Goal: Transaction & Acquisition: Purchase product/service

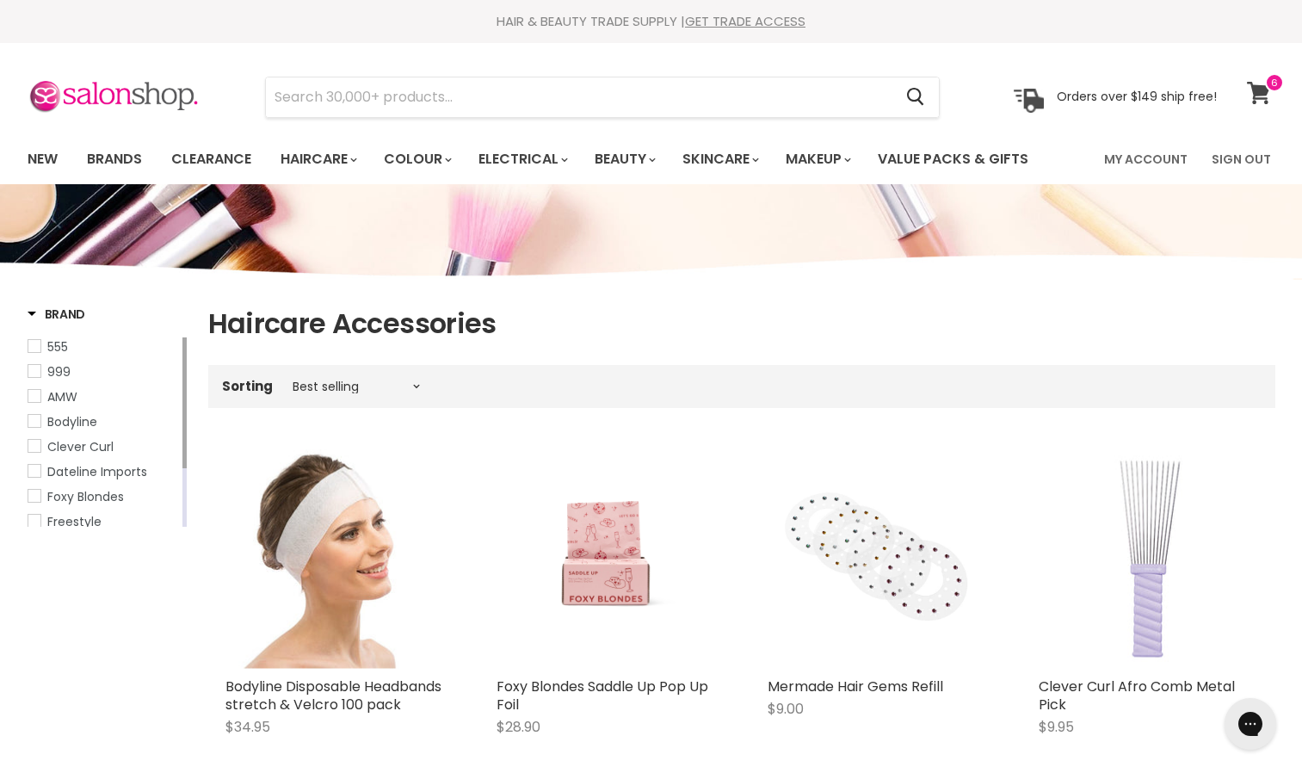
click at [1270, 93] on icon at bounding box center [1259, 93] width 24 height 22
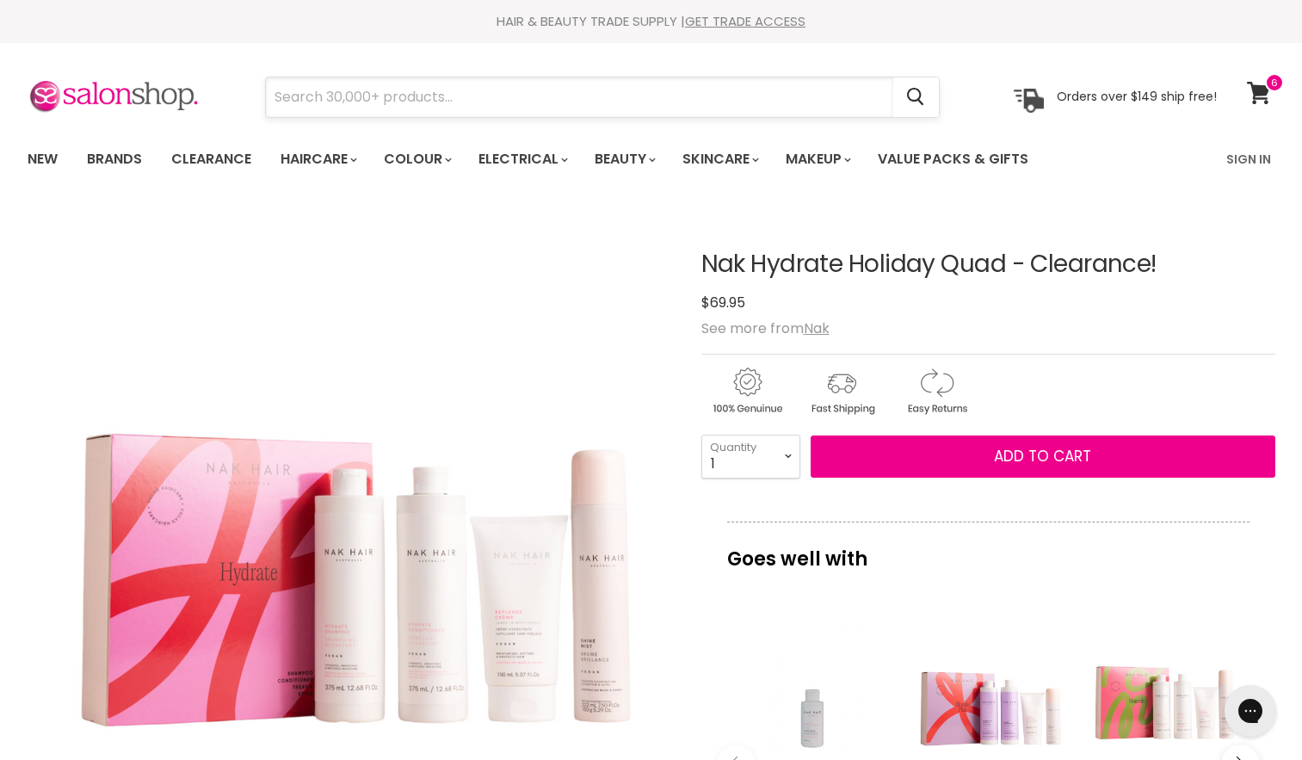
click at [440, 100] on input "Search" at bounding box center [579, 97] width 627 height 40
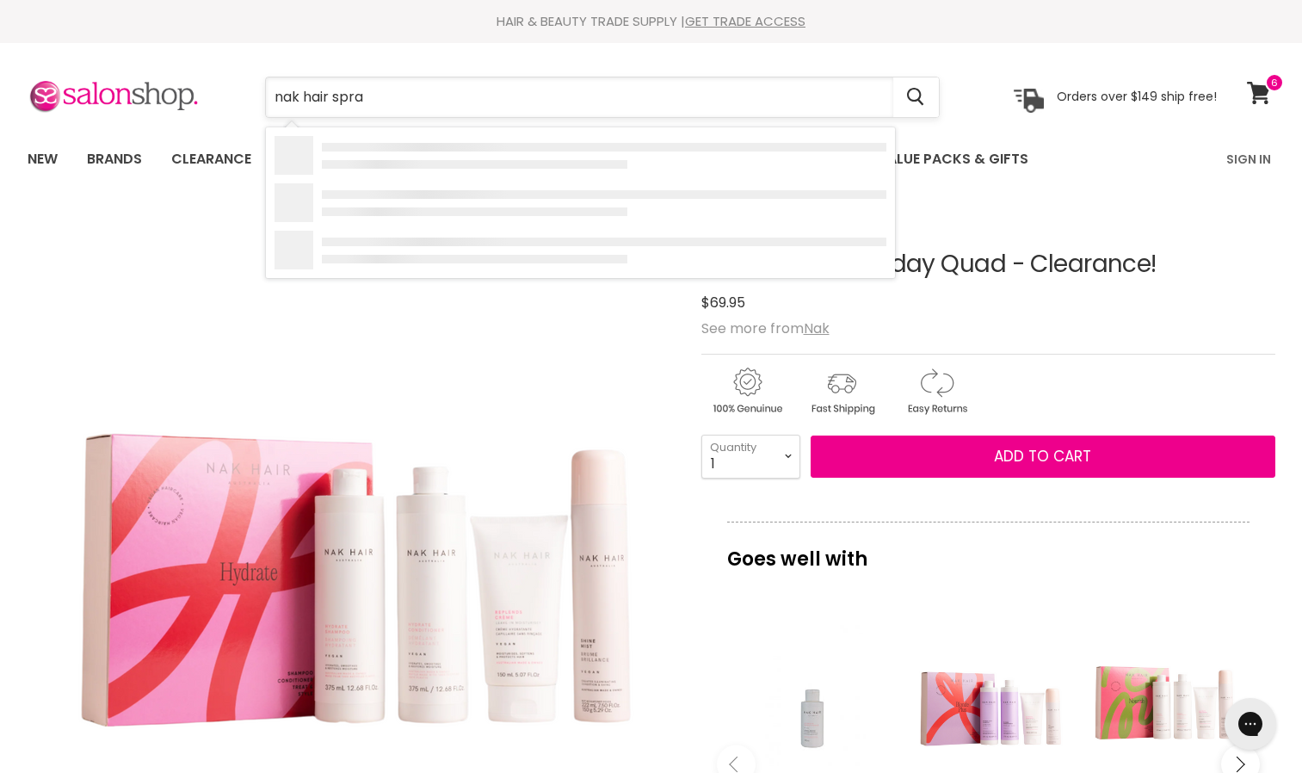
type input "nak hair spray"
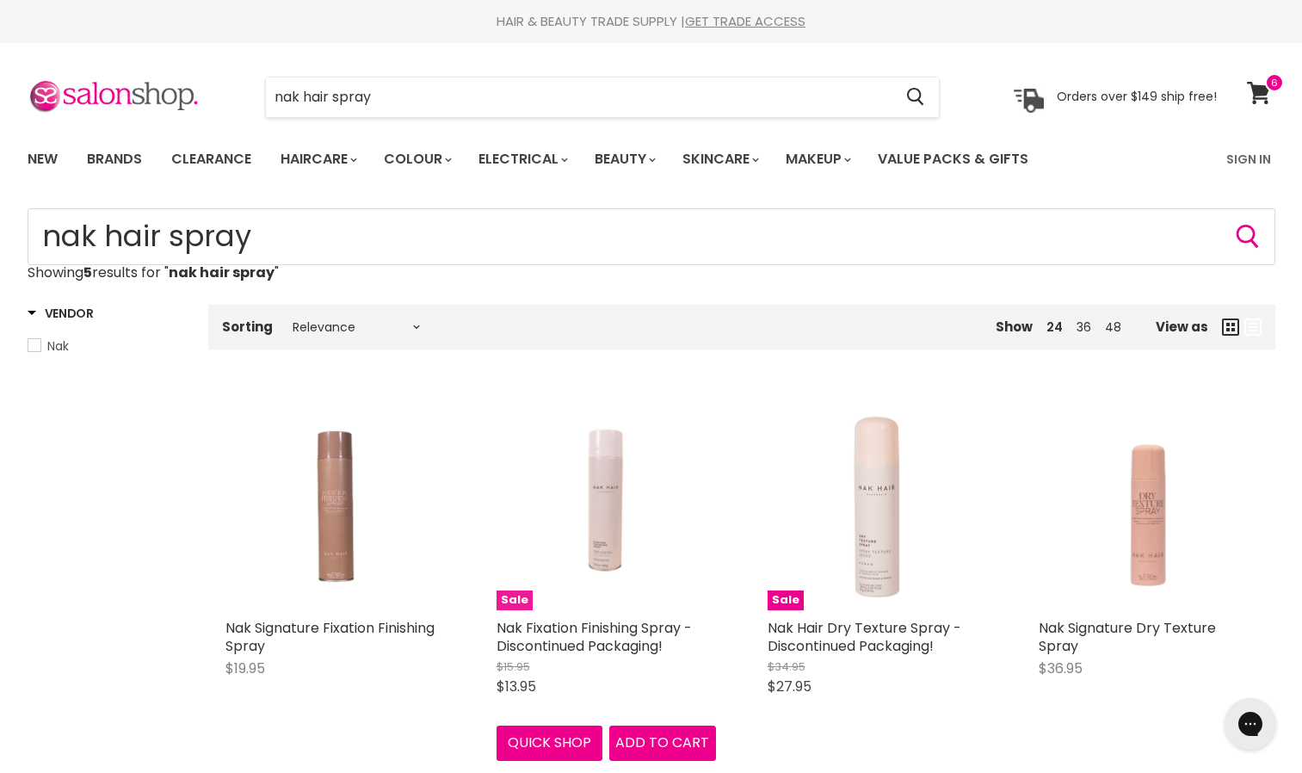
click at [603, 539] on img "Main content" at bounding box center [606, 500] width 146 height 219
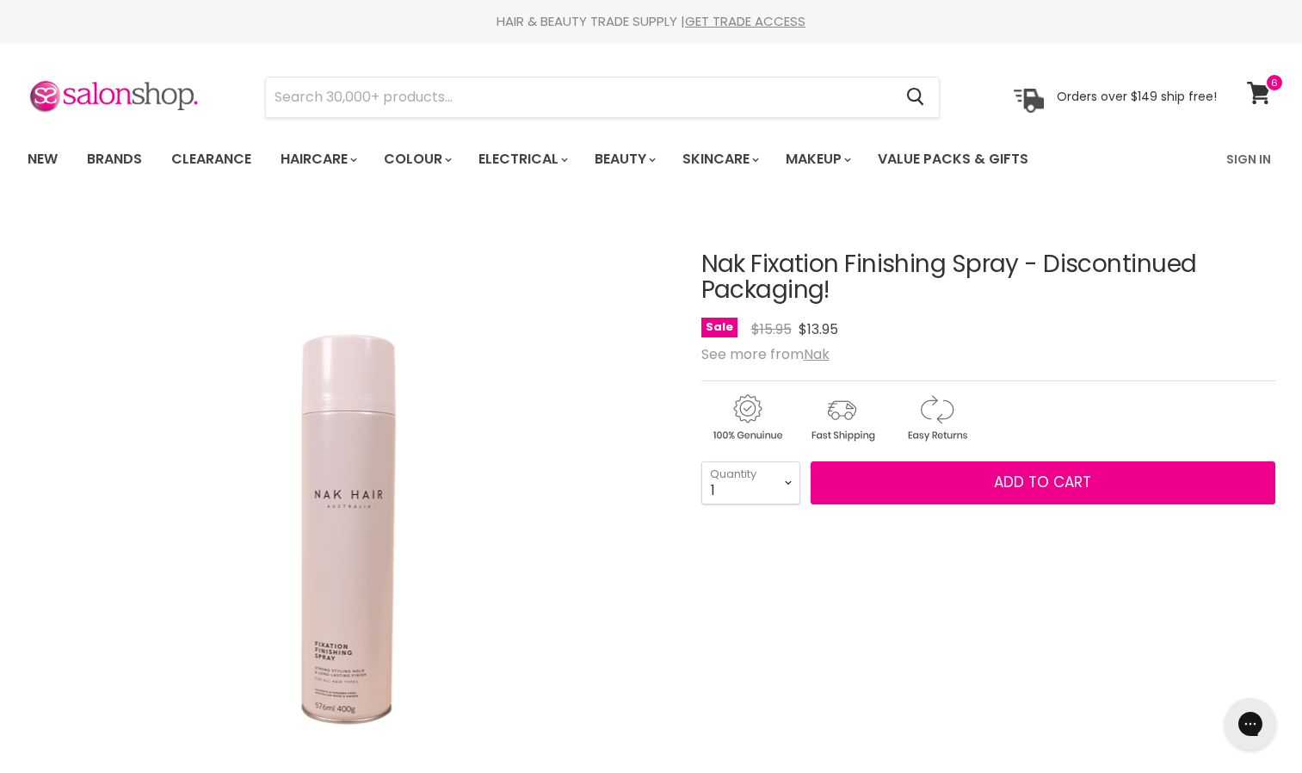
select select "2"
click at [702, 461] on select "1 2 3 4 5 6 7 8 9 10+" at bounding box center [751, 482] width 99 height 43
type input "2"
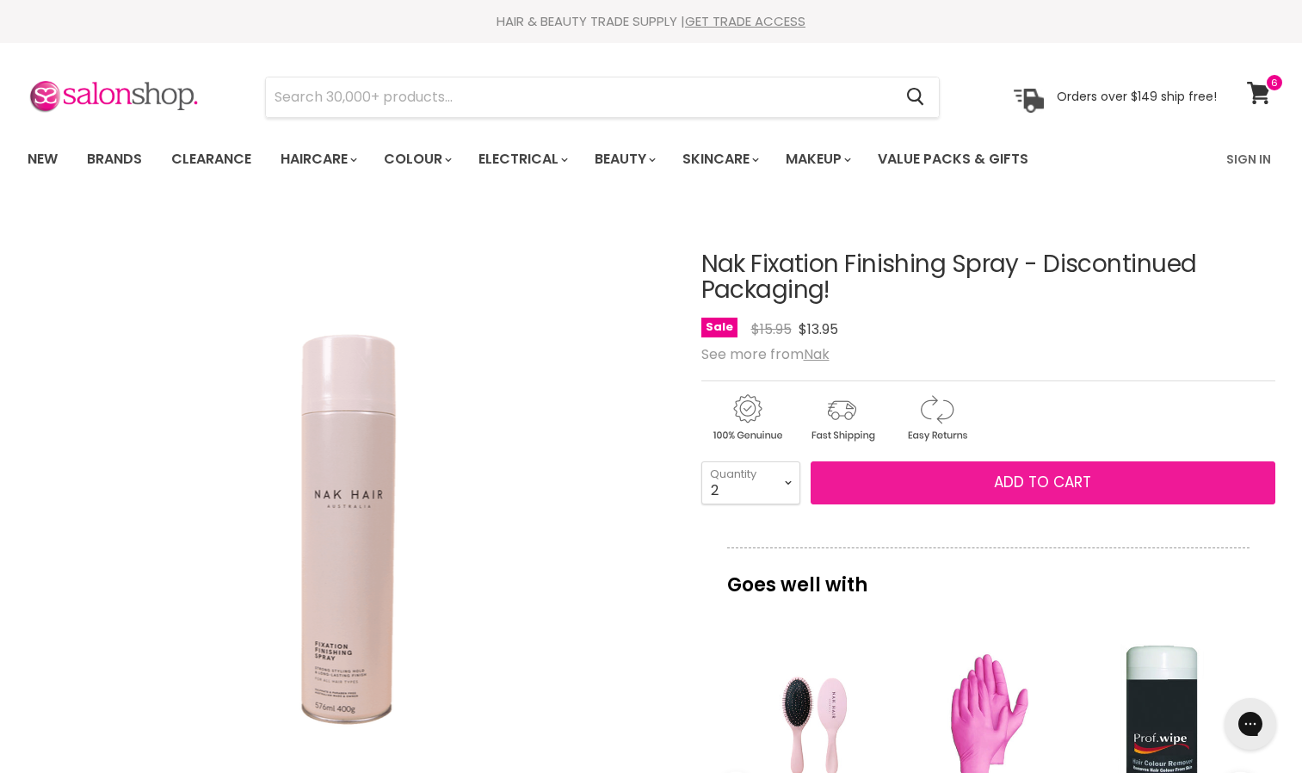
click at [907, 477] on button "Add to cart" at bounding box center [1043, 482] width 465 height 43
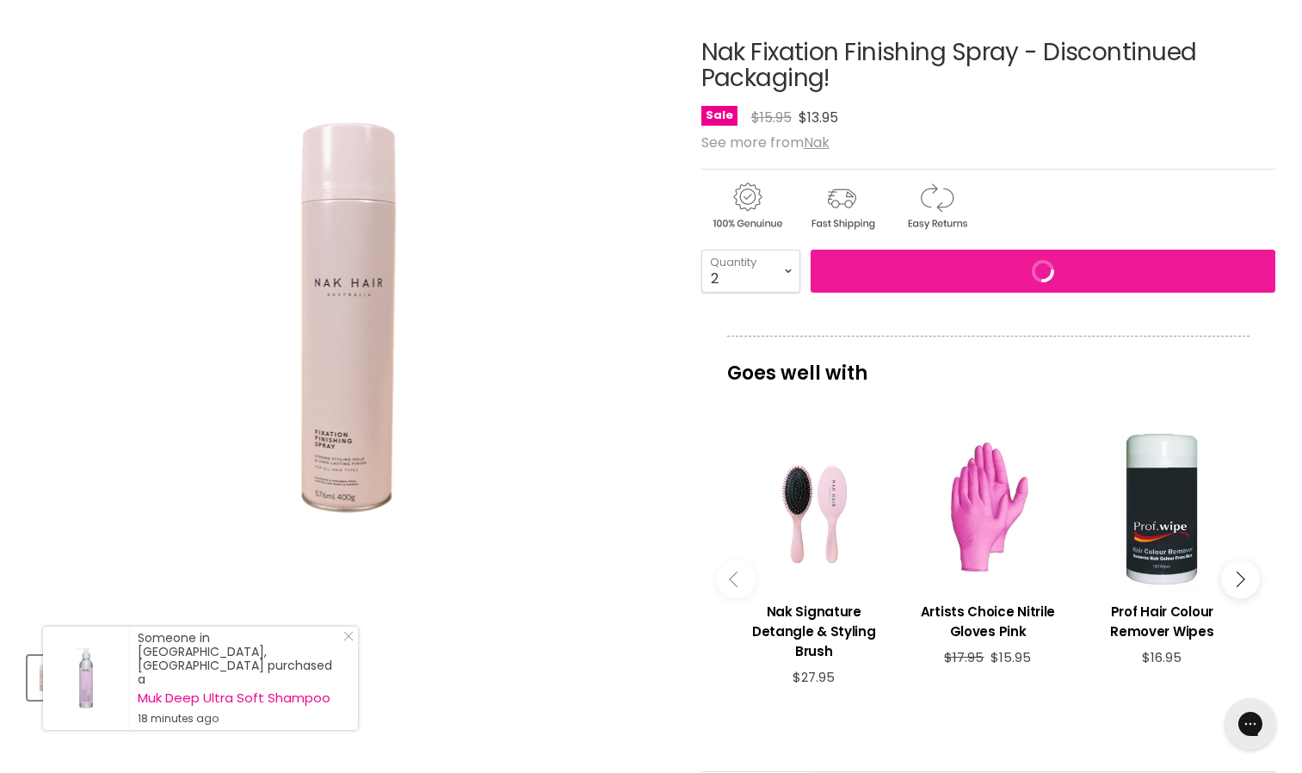
scroll to position [213, 0]
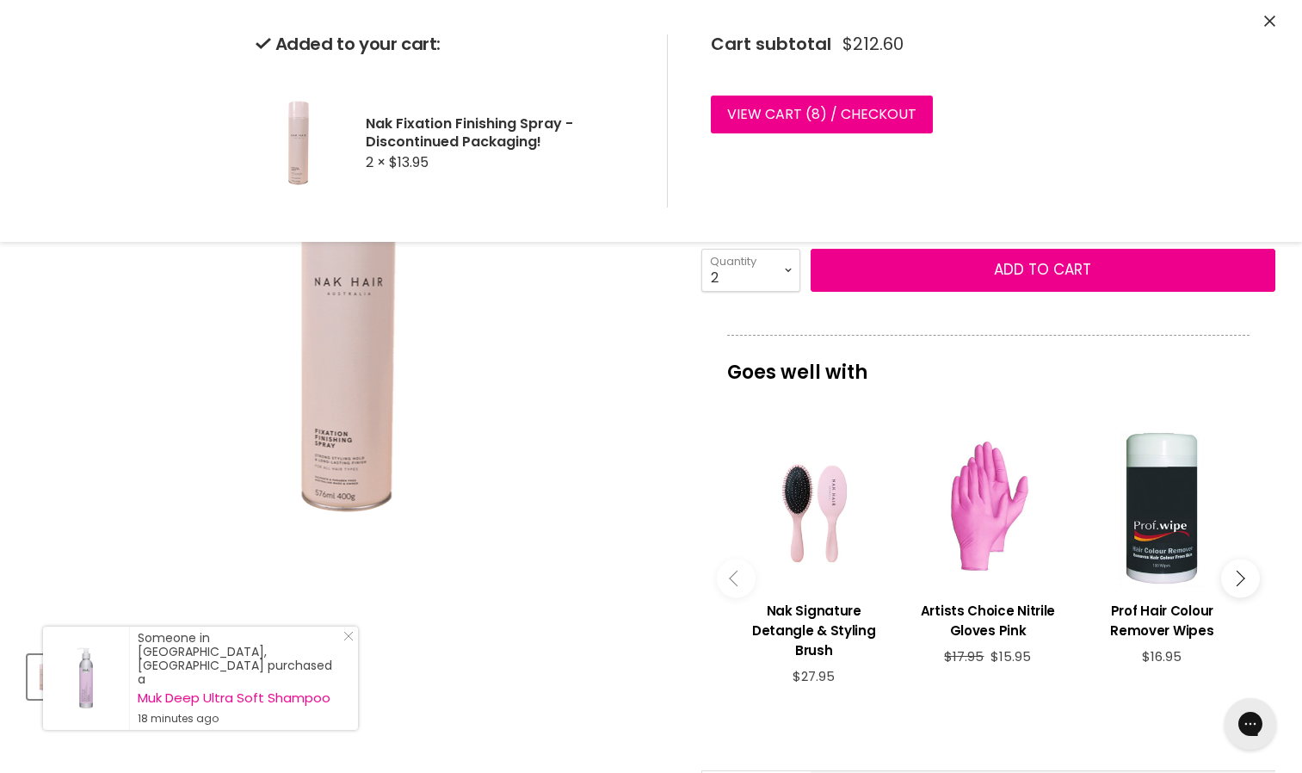
click at [981, 567] on div "Main content" at bounding box center [988, 509] width 157 height 157
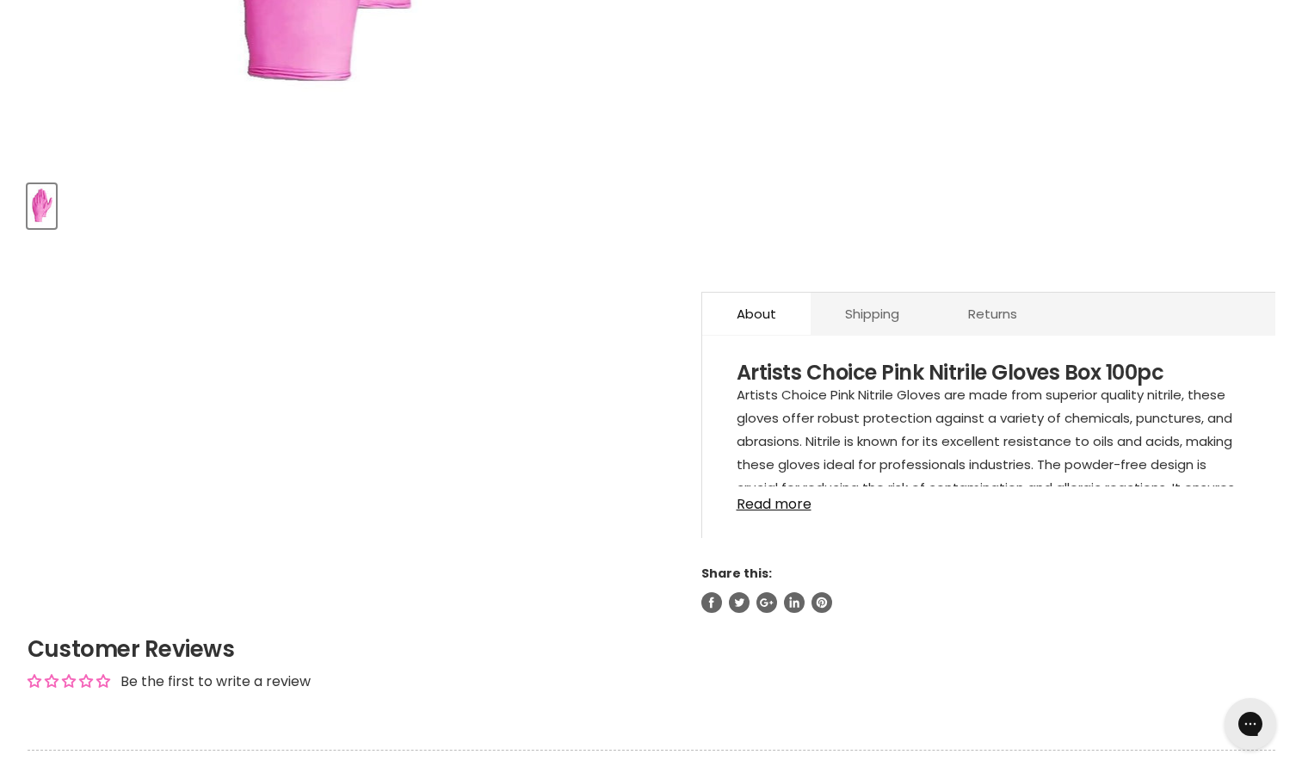
scroll to position [701, 0]
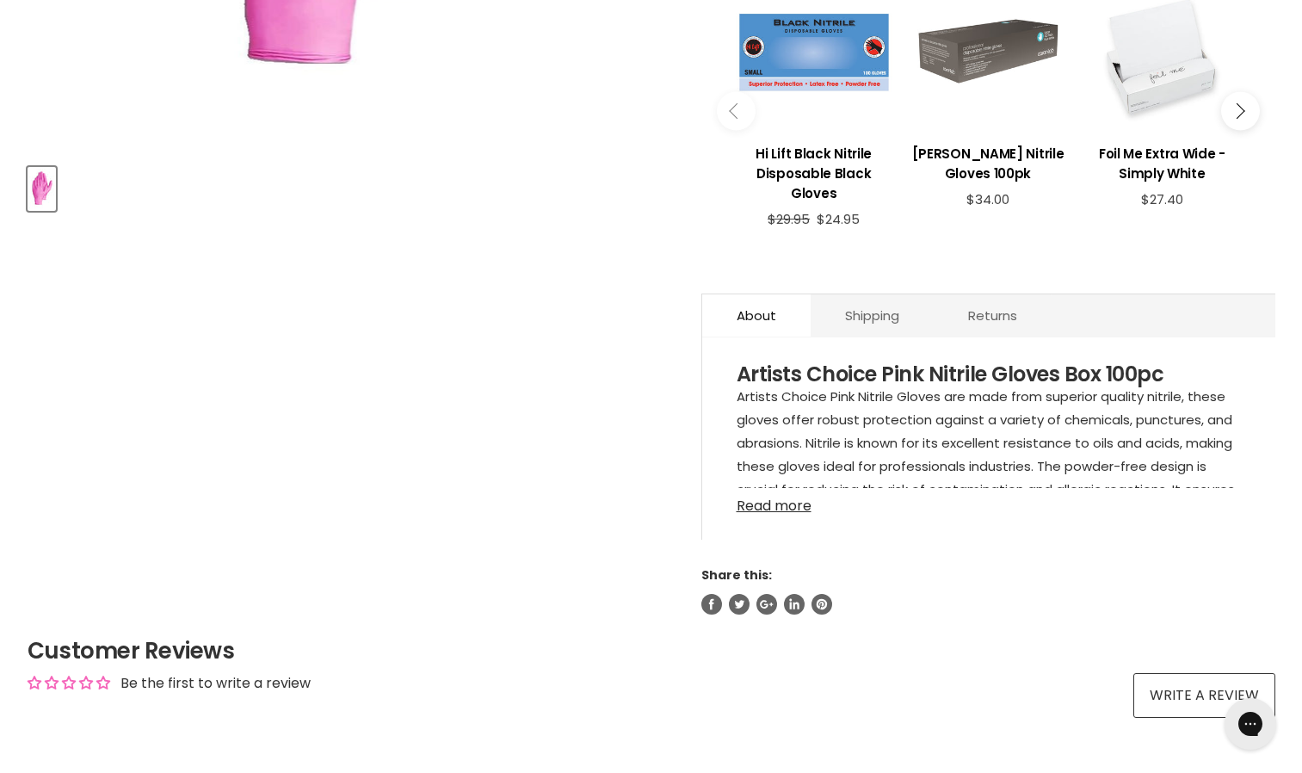
click at [799, 508] on link "Read more" at bounding box center [989, 501] width 504 height 26
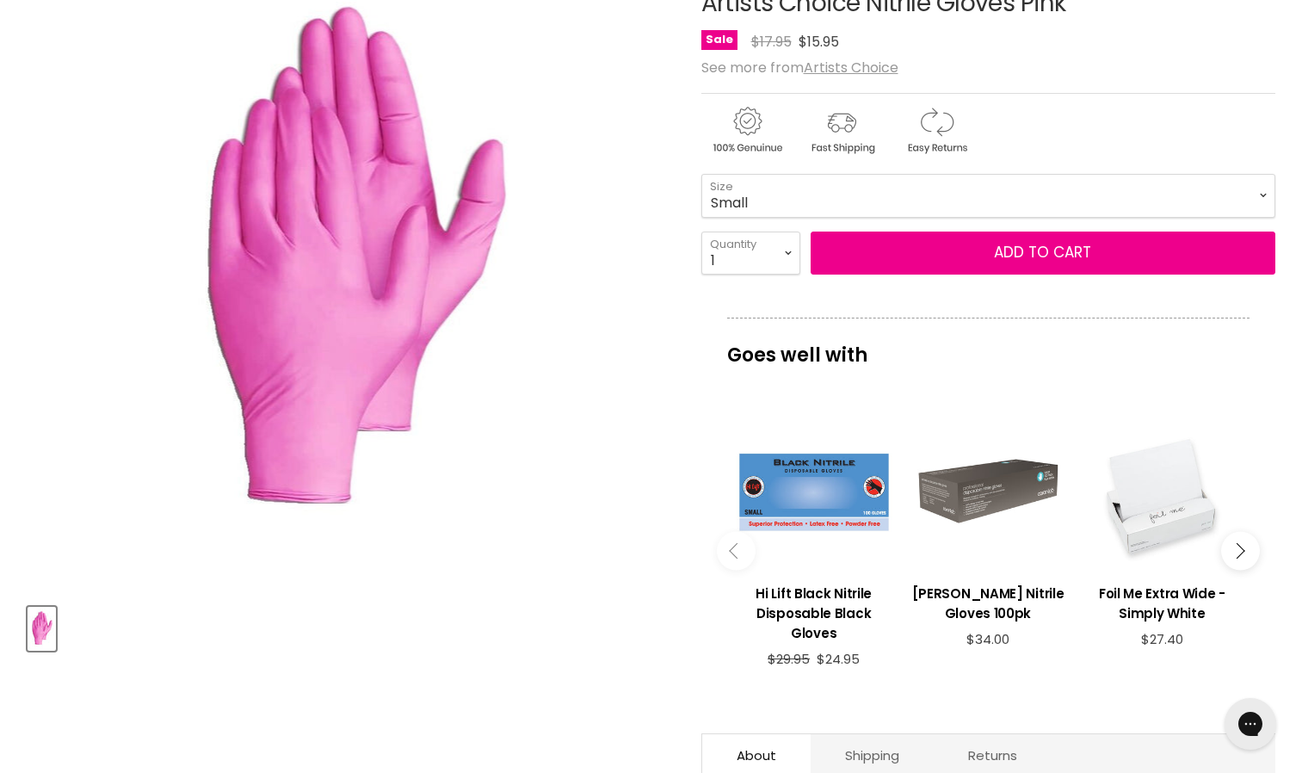
scroll to position [260, 0]
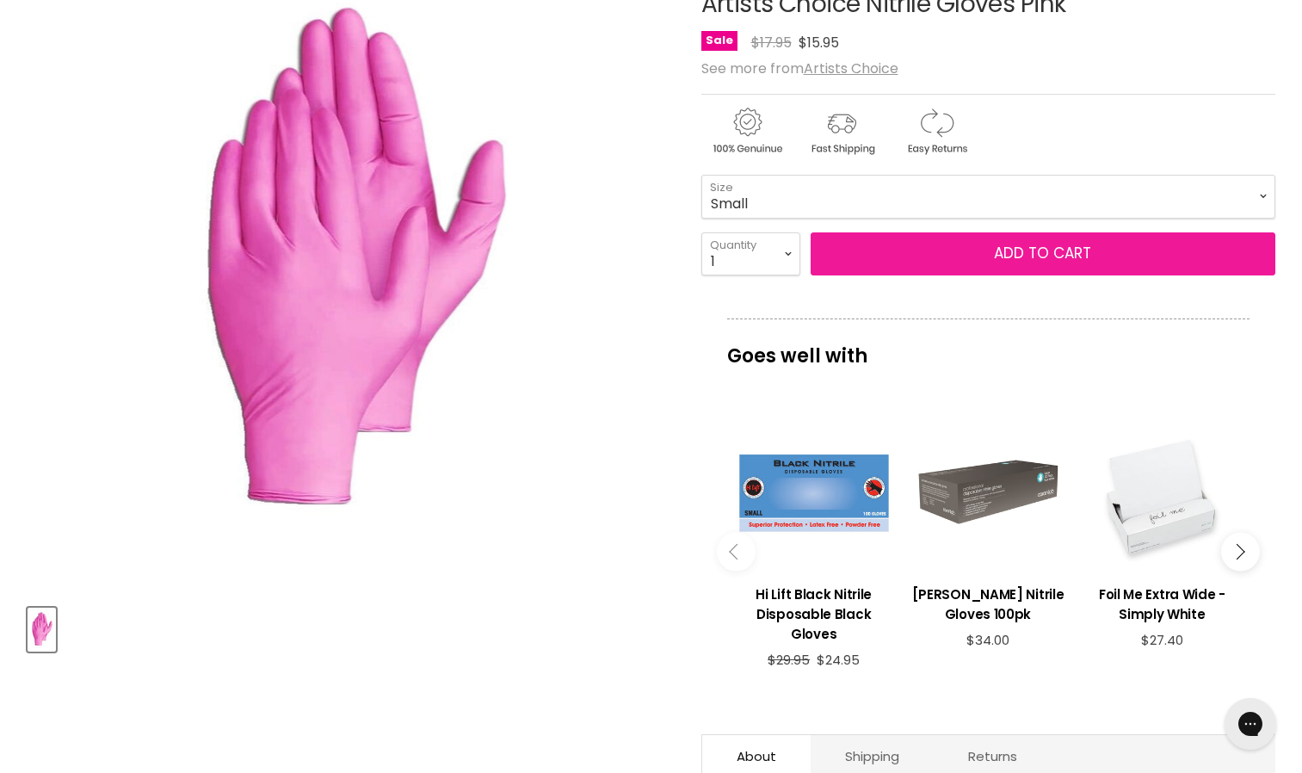
click at [933, 266] on button "Add to cart" at bounding box center [1043, 253] width 465 height 43
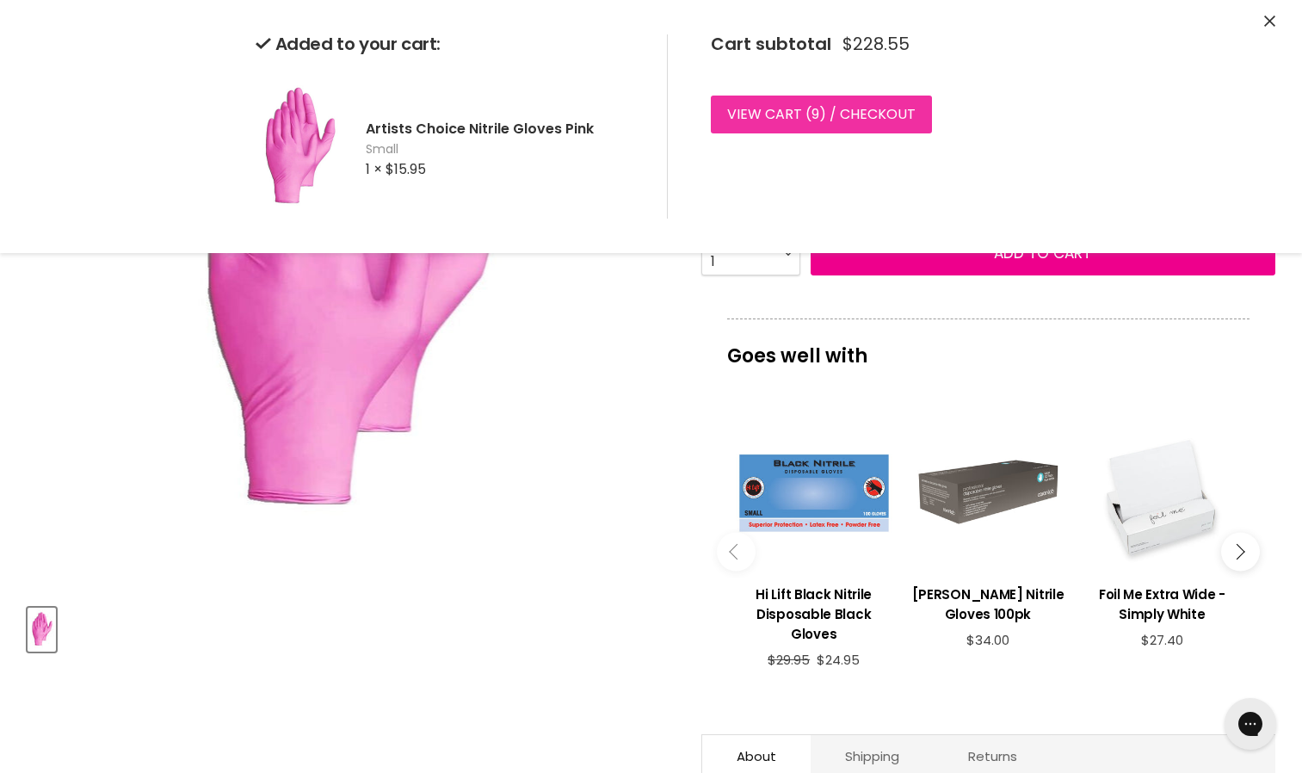
click at [850, 111] on link "View cart ( 9 ) / Checkout" at bounding box center [821, 115] width 221 height 38
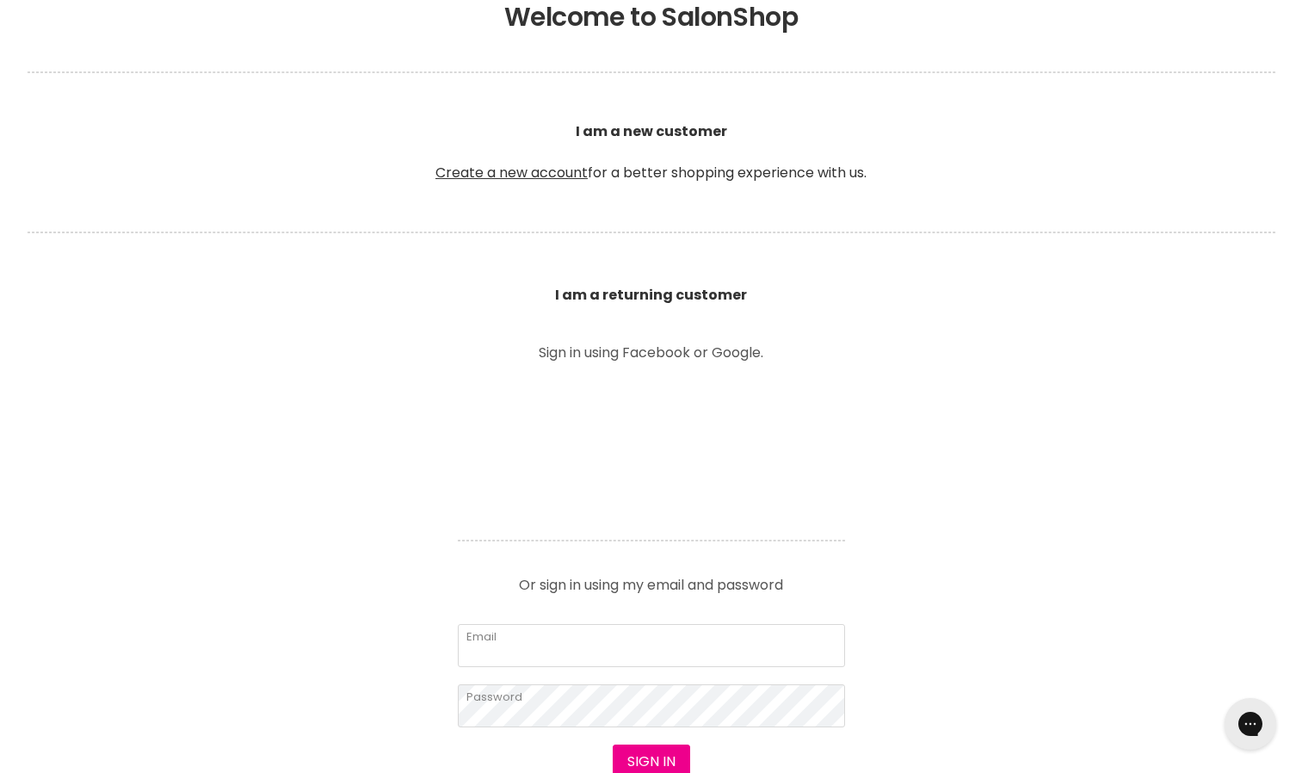
scroll to position [602, 0]
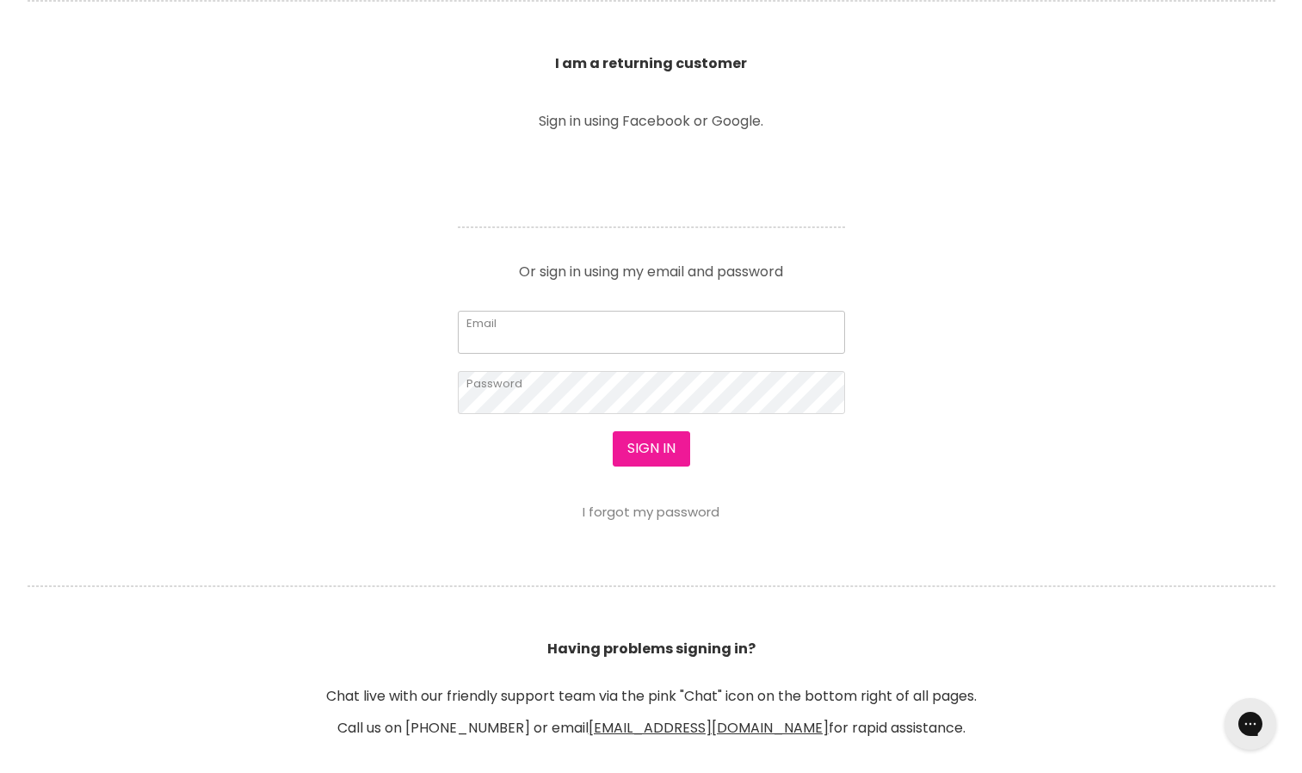
type input "feverlash2@gmail.com"
click at [654, 451] on button "Sign in" at bounding box center [651, 448] width 77 height 34
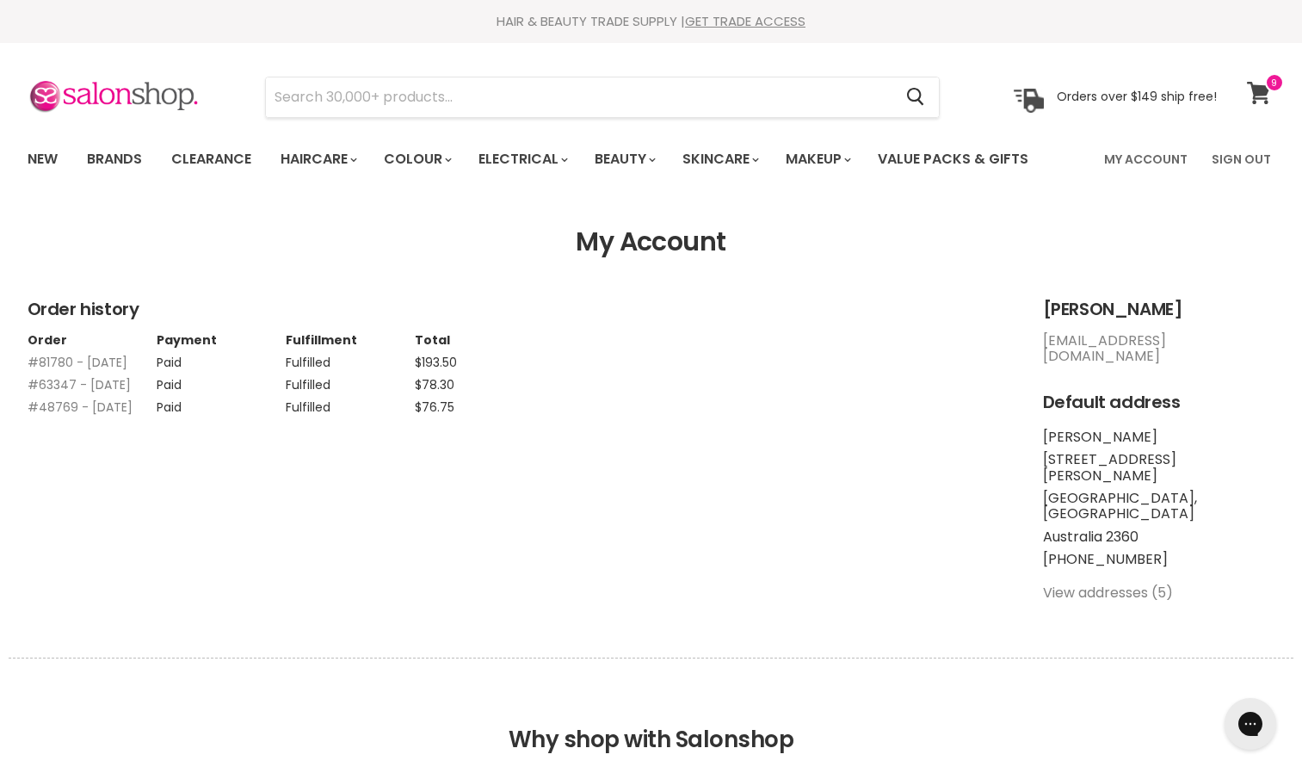
click at [1270, 87] on span at bounding box center [1274, 82] width 19 height 19
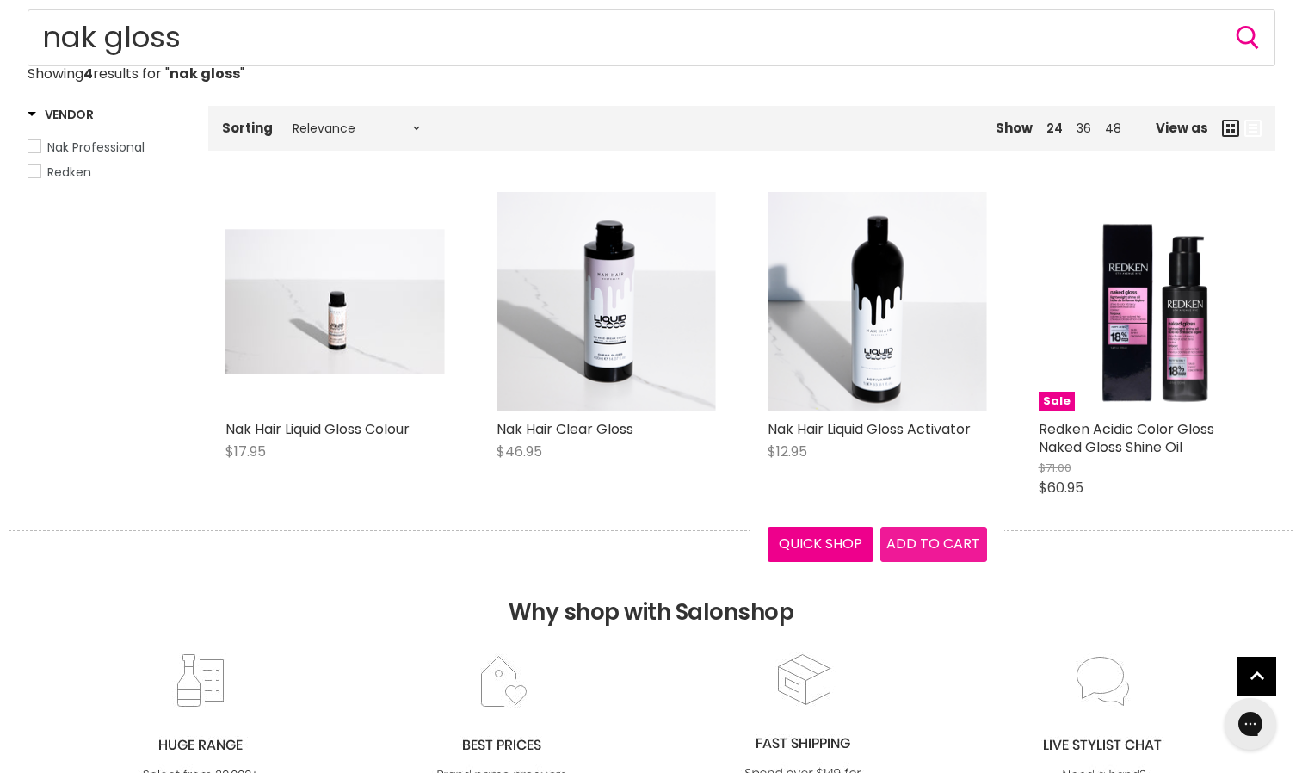
click at [932, 548] on span "Add to cart" at bounding box center [934, 544] width 94 height 20
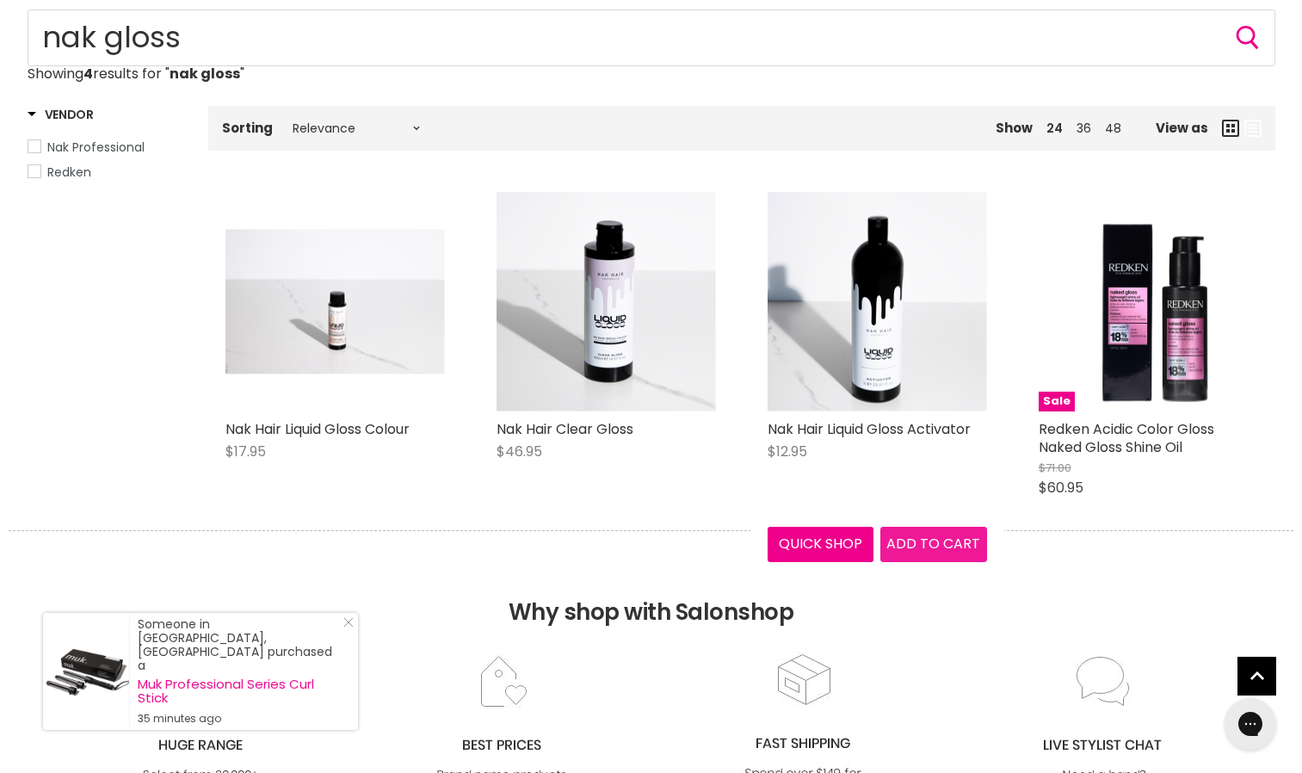
click at [932, 548] on span "Add to cart" at bounding box center [934, 544] width 94 height 20
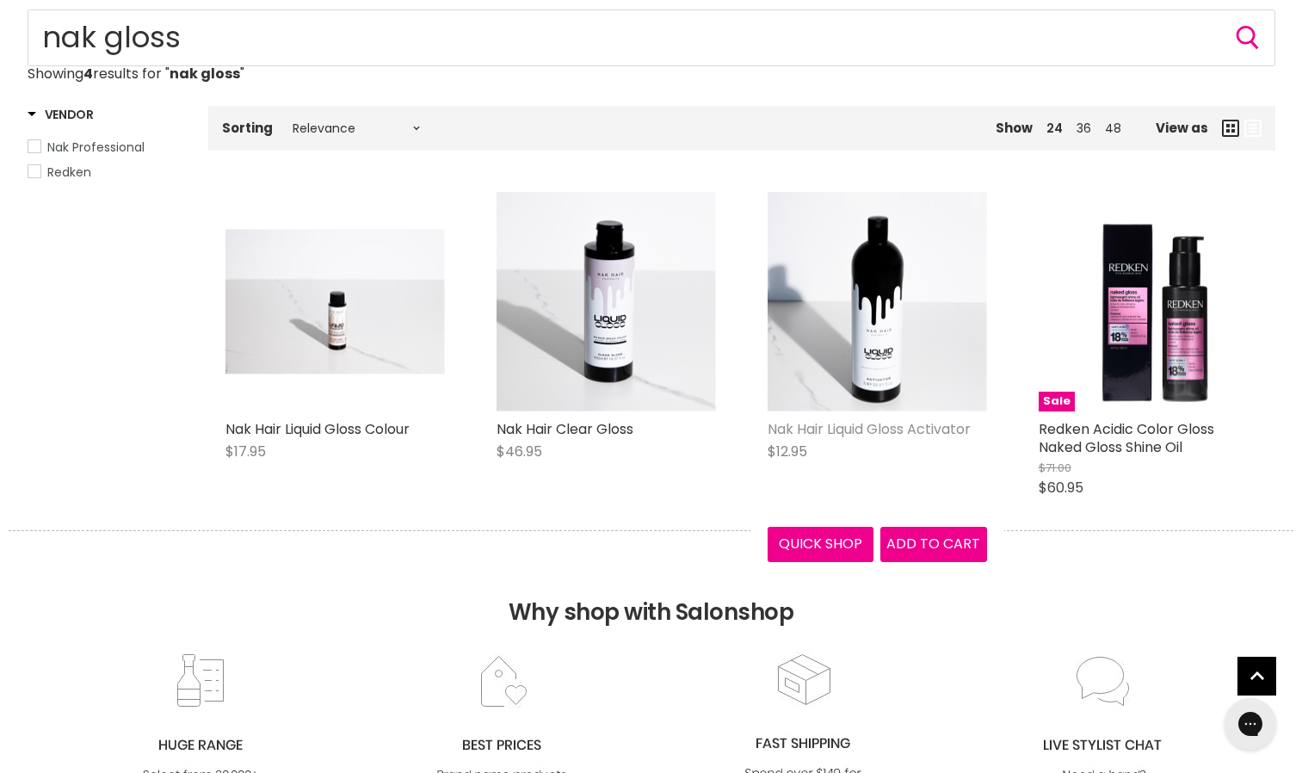
click at [807, 429] on link "Nak Hair Liquid Gloss Activator" at bounding box center [869, 429] width 203 height 20
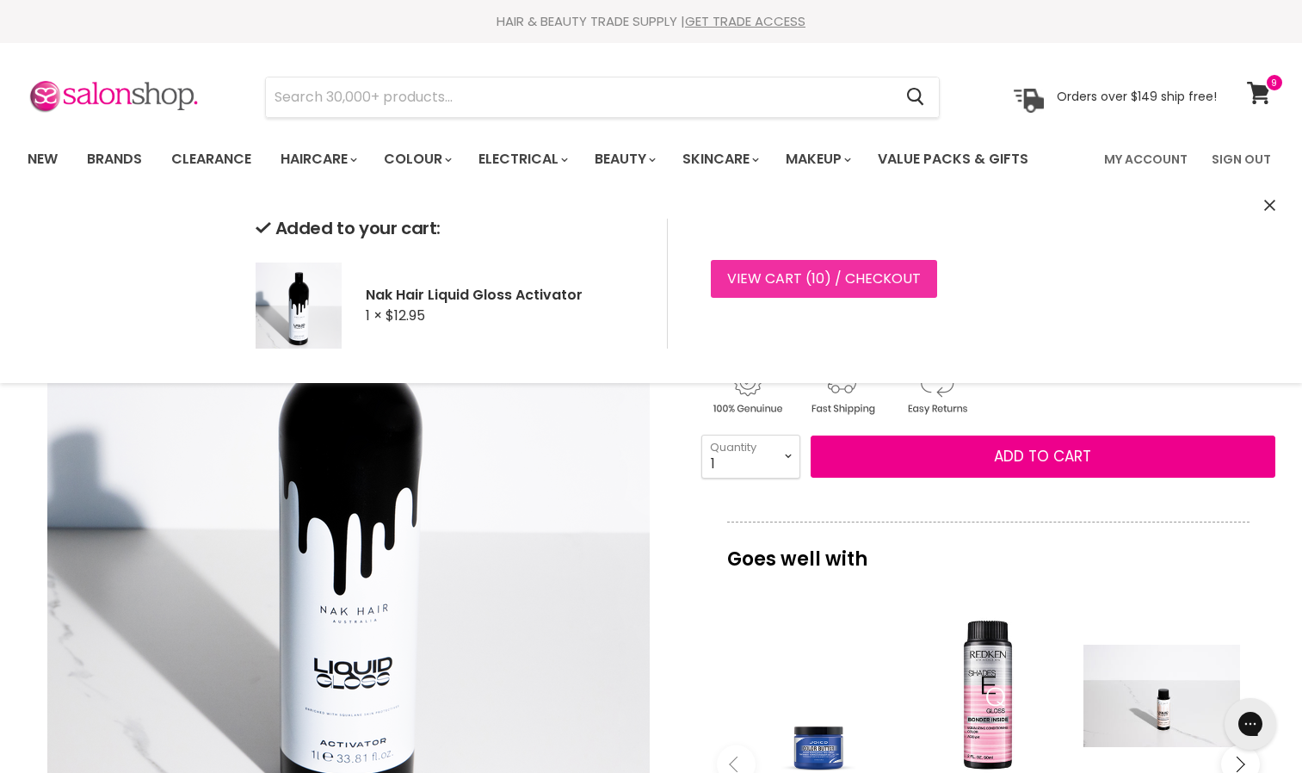
click at [851, 286] on link "View cart ( 10 ) / Checkout" at bounding box center [824, 279] width 226 height 38
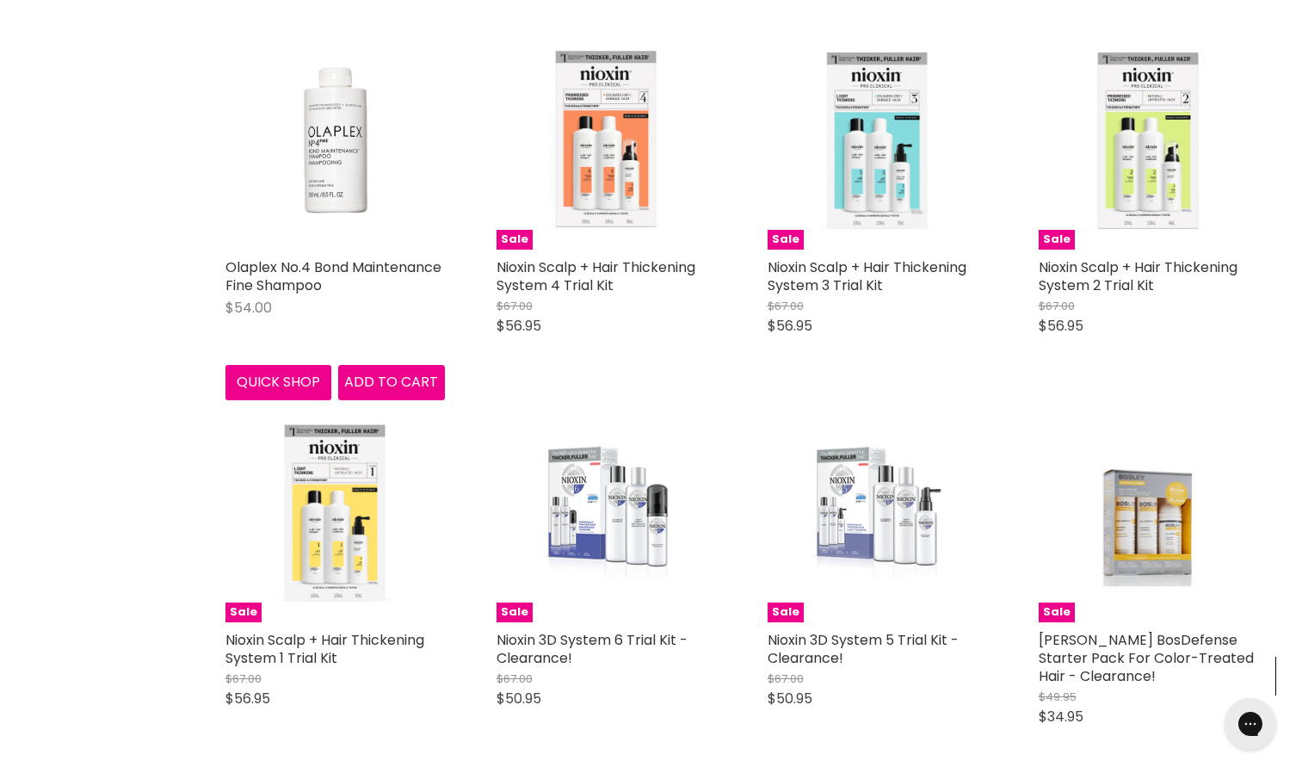
scroll to position [1986, 0]
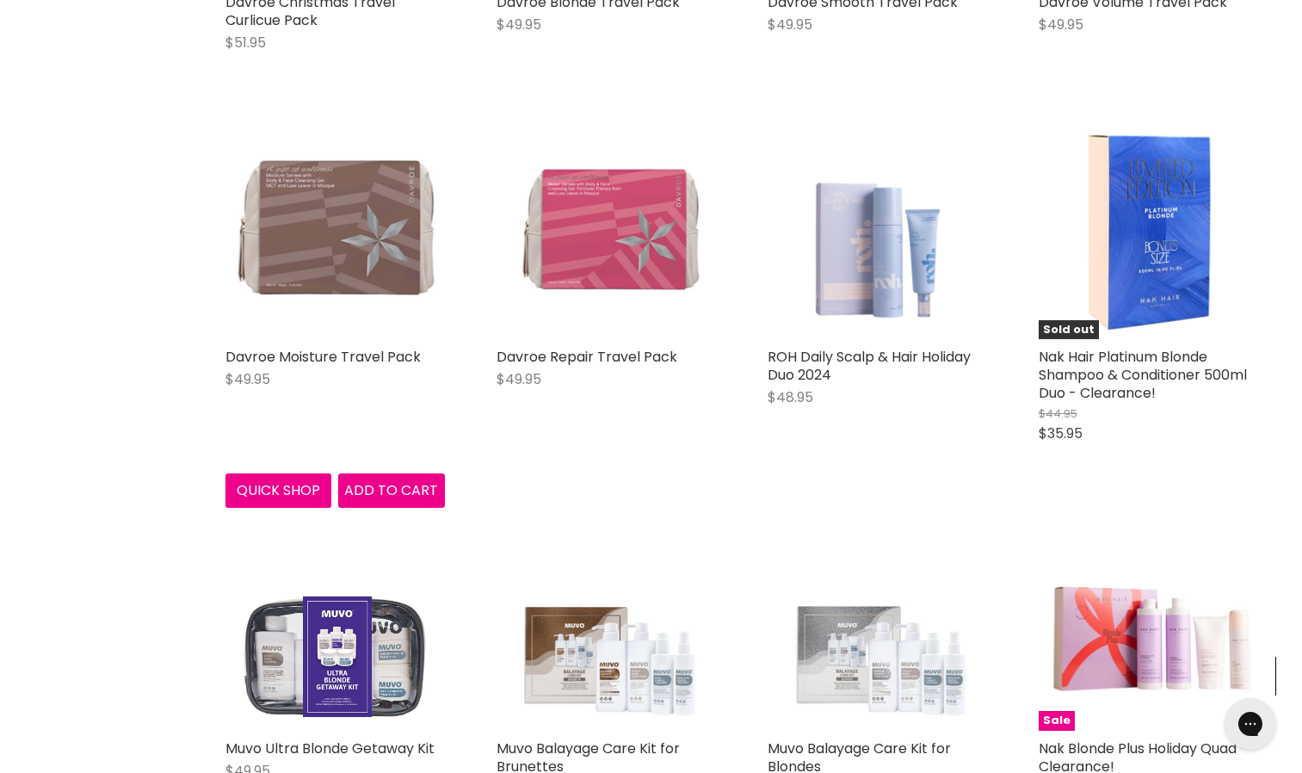
scroll to position [3947, 0]
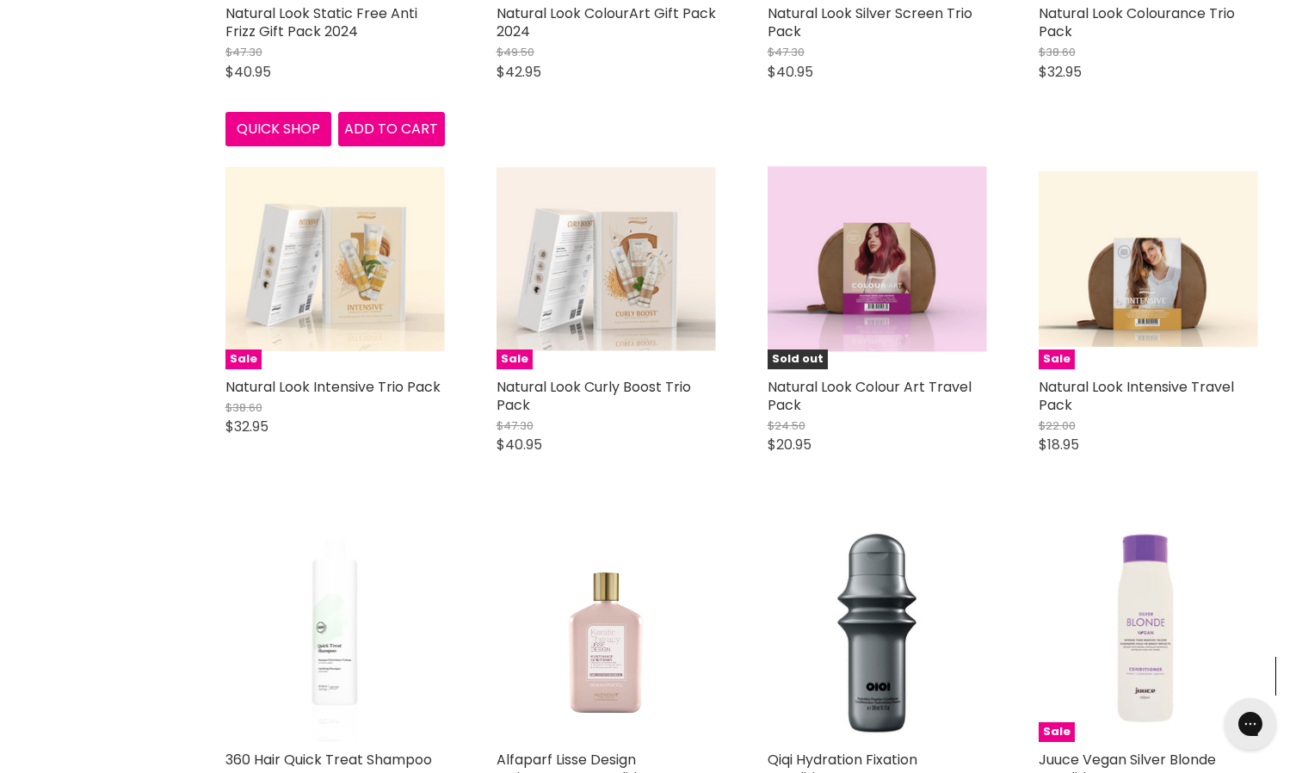
scroll to position [6159, 0]
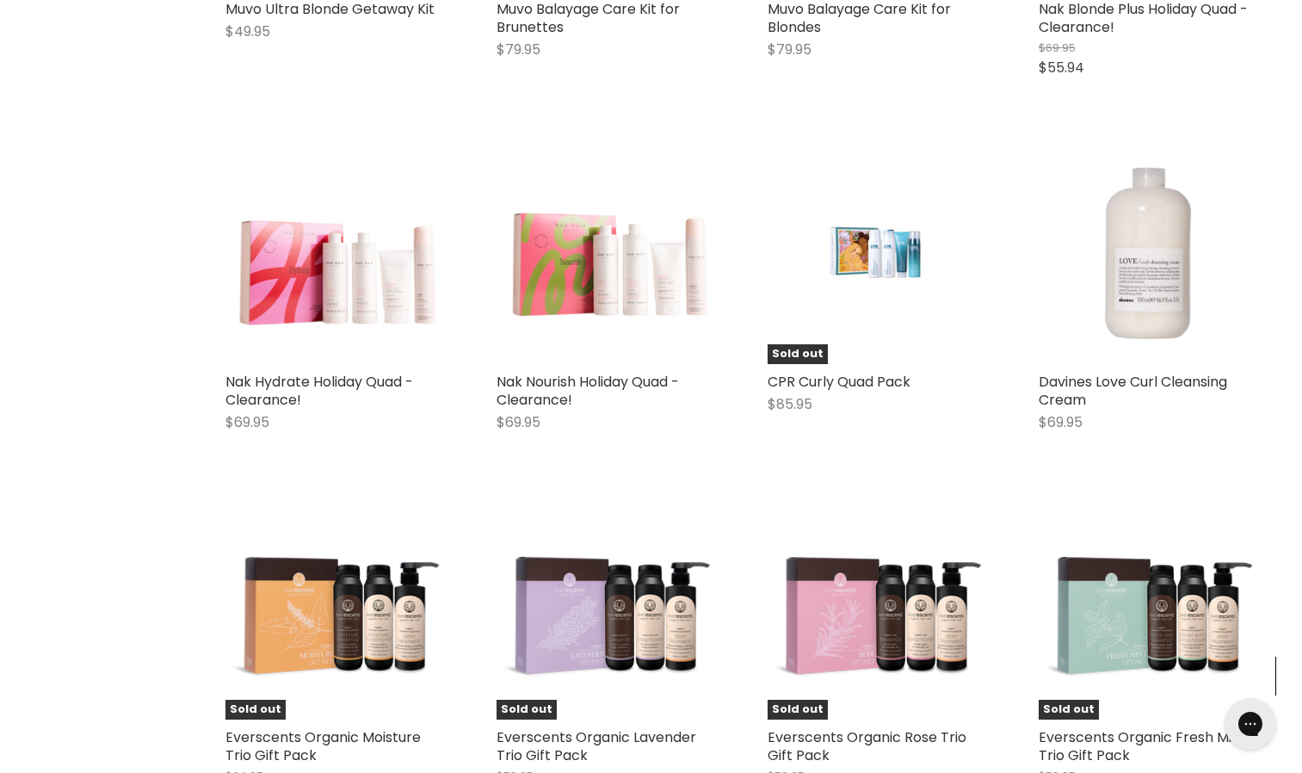
scroll to position [4683, 0]
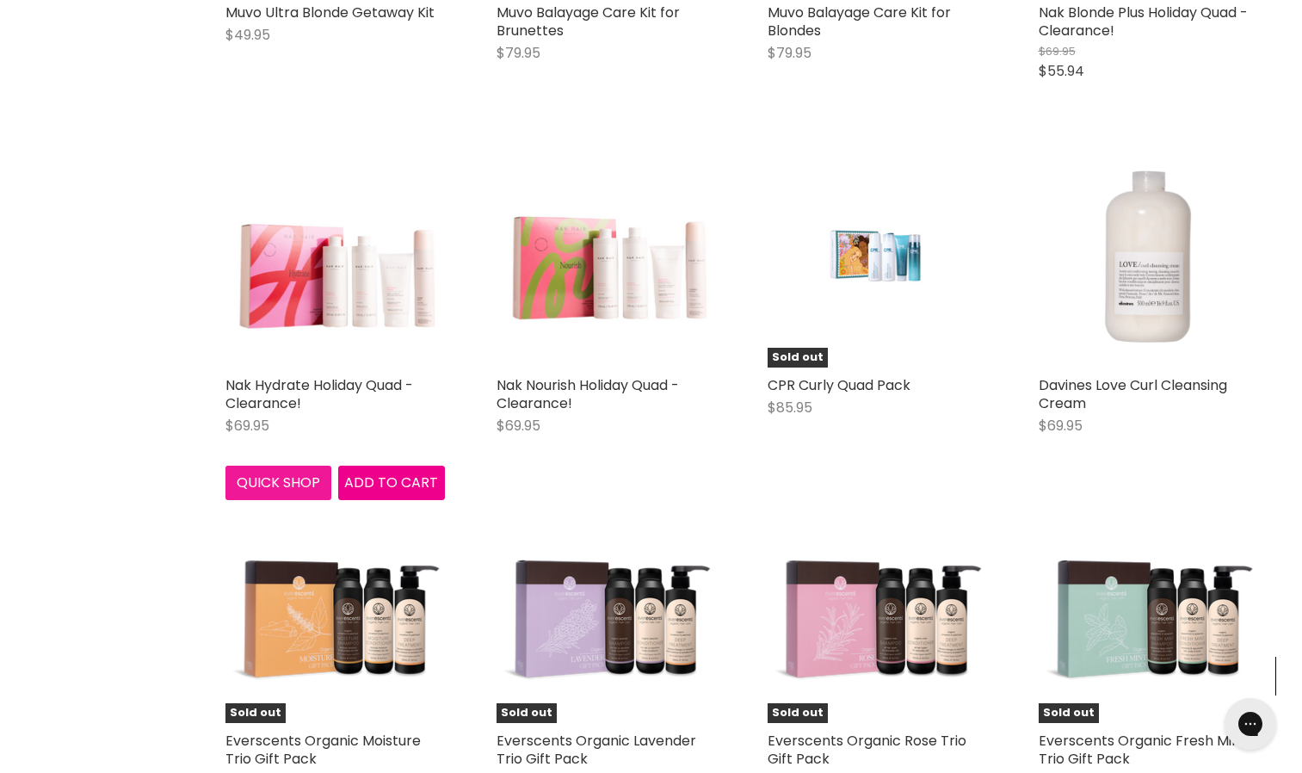
click at [274, 473] on button "Quick shop" at bounding box center [279, 483] width 107 height 34
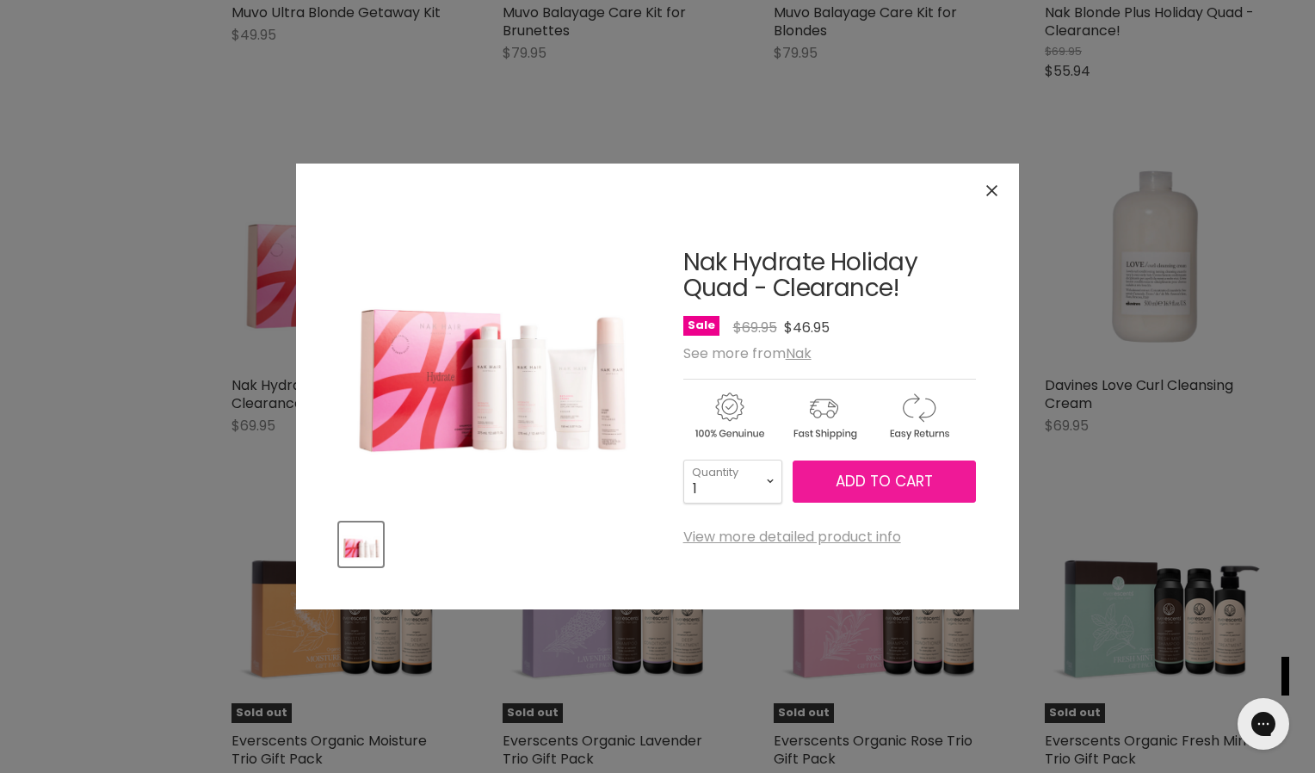
click at [854, 472] on span "Add to cart" at bounding box center [884, 481] width 97 height 21
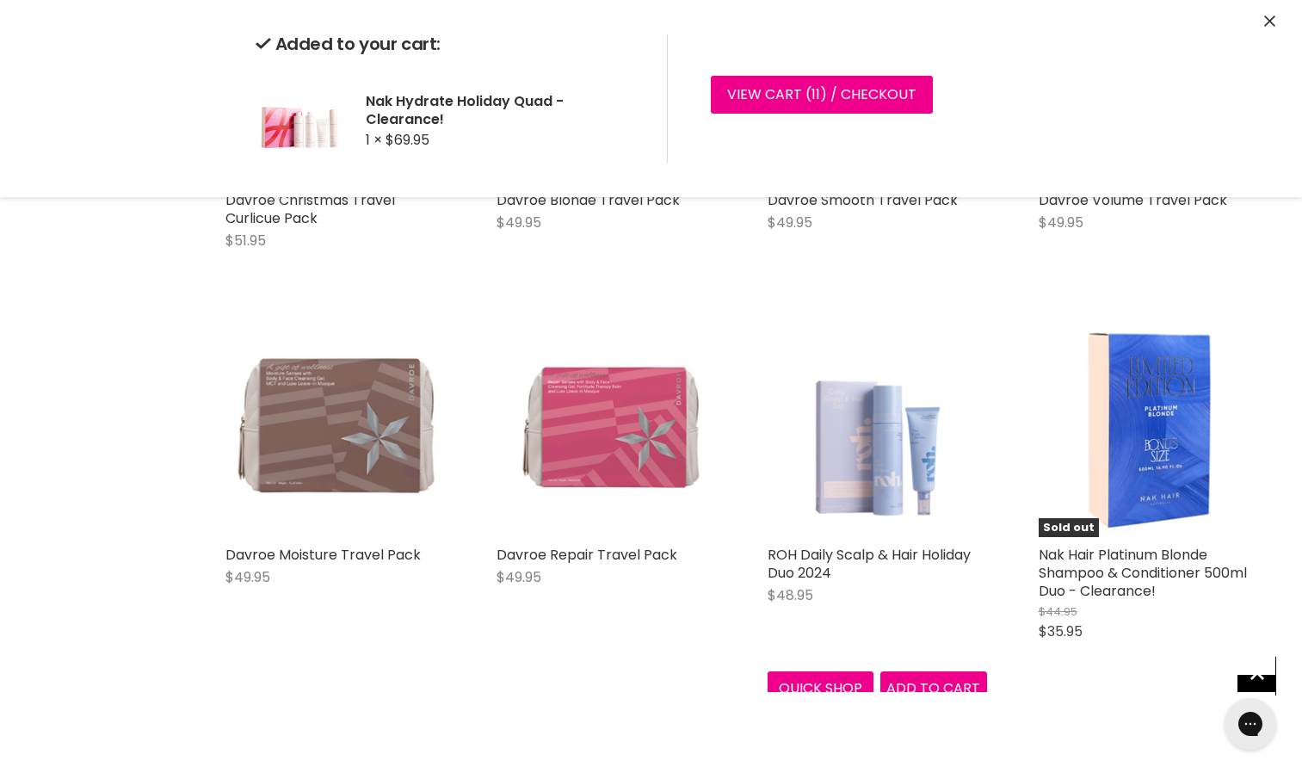
scroll to position [3748, 0]
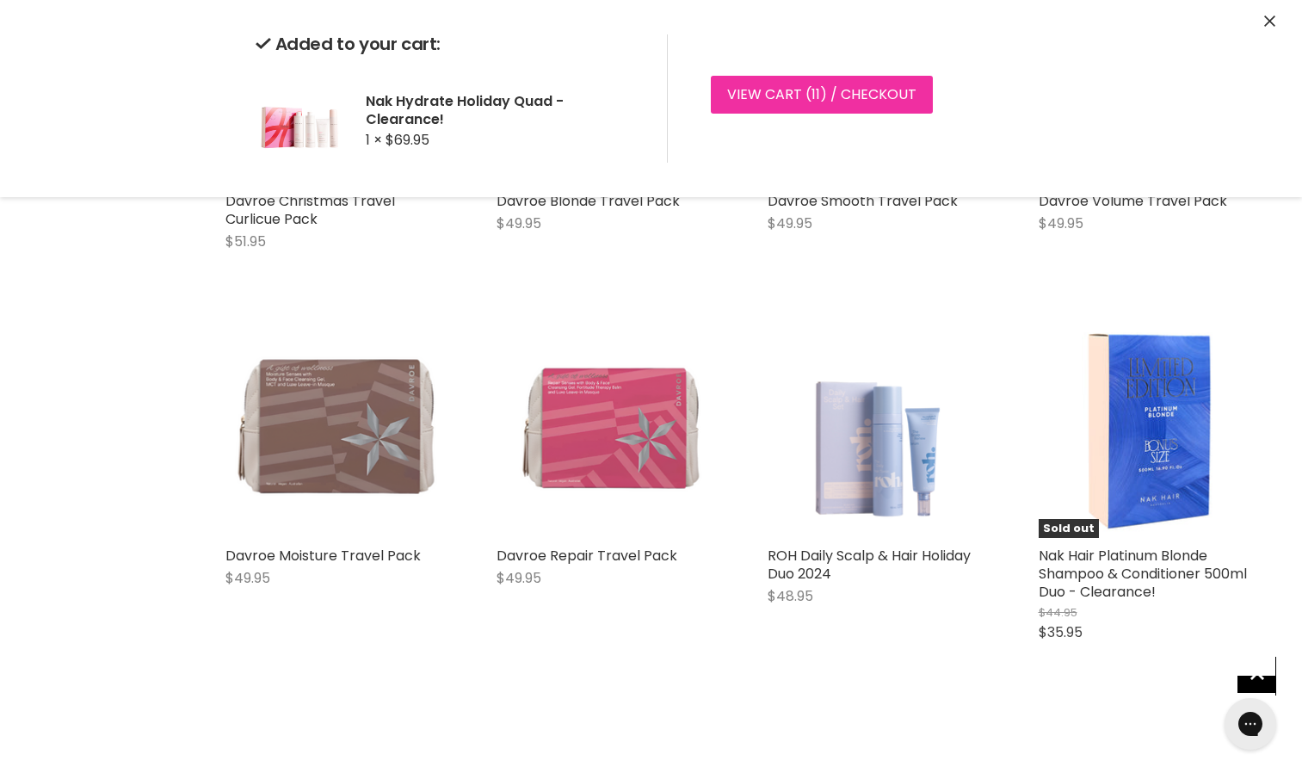
click at [786, 97] on link "View cart ( 11 ) / Checkout" at bounding box center [822, 95] width 222 height 38
